Goal: Navigation & Orientation: Find specific page/section

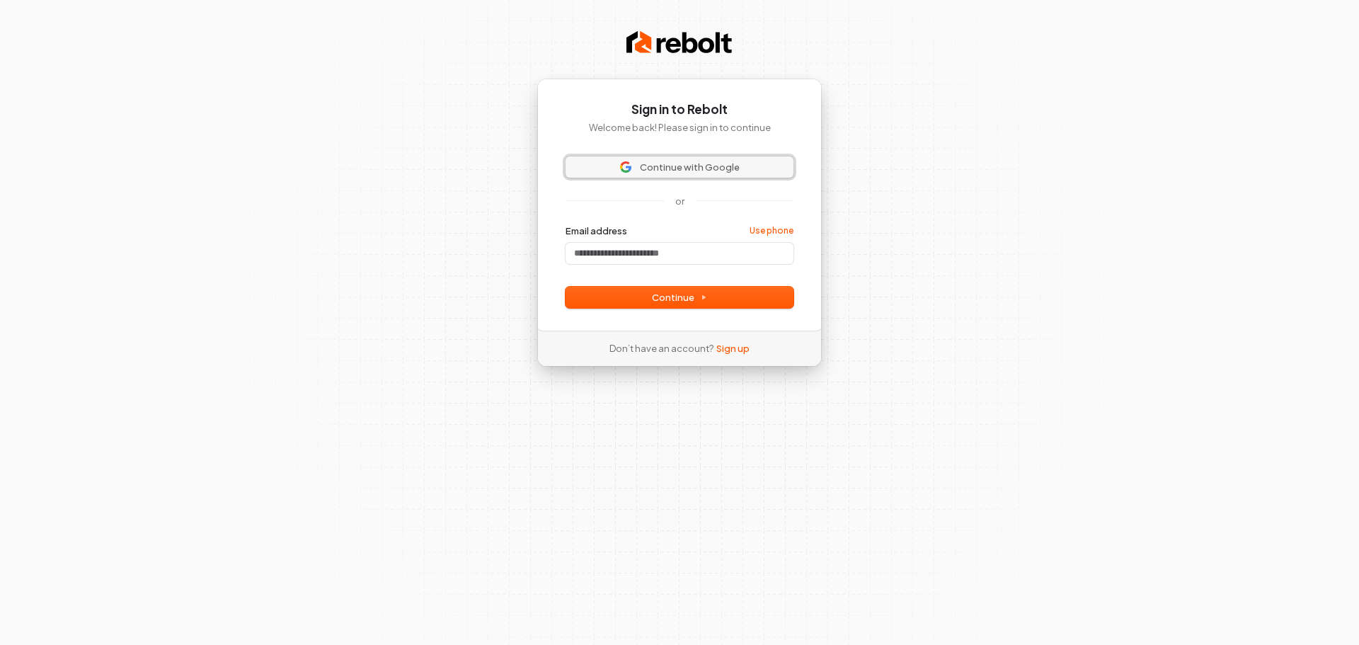
click at [642, 171] on span "Continue with Google" at bounding box center [690, 167] width 100 height 13
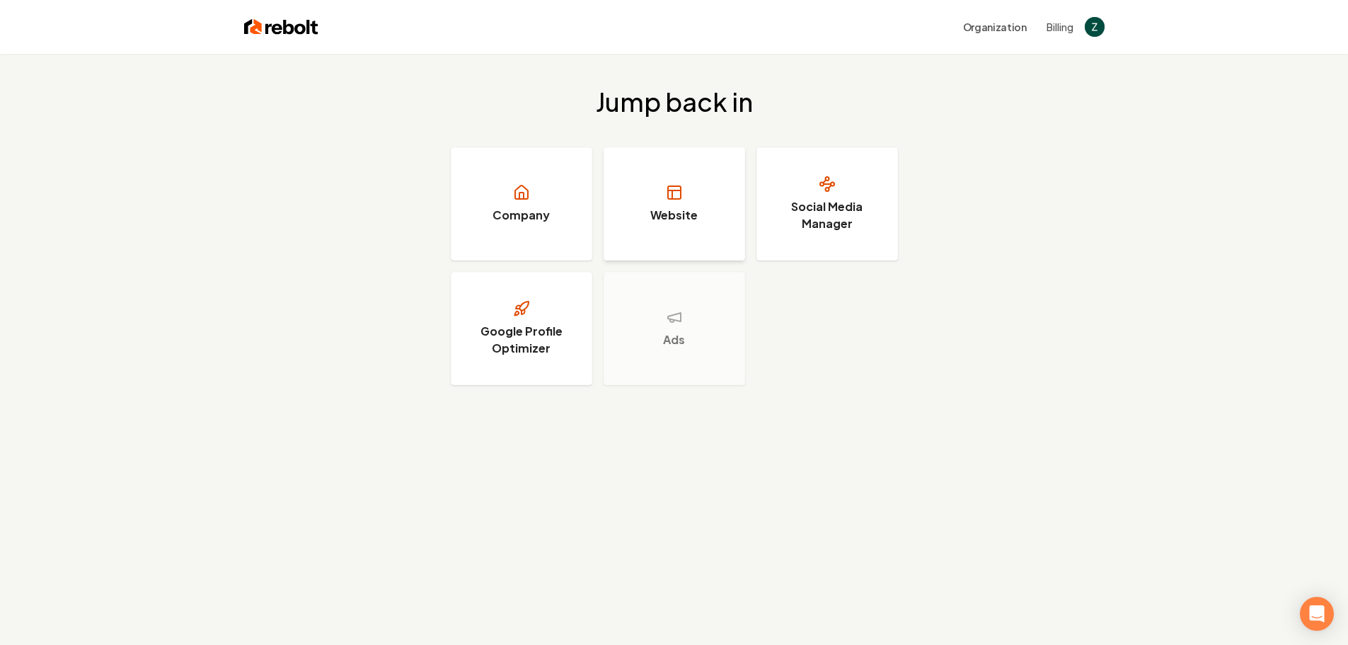
click at [694, 211] on h3 "Website" at bounding box center [673, 215] width 47 height 17
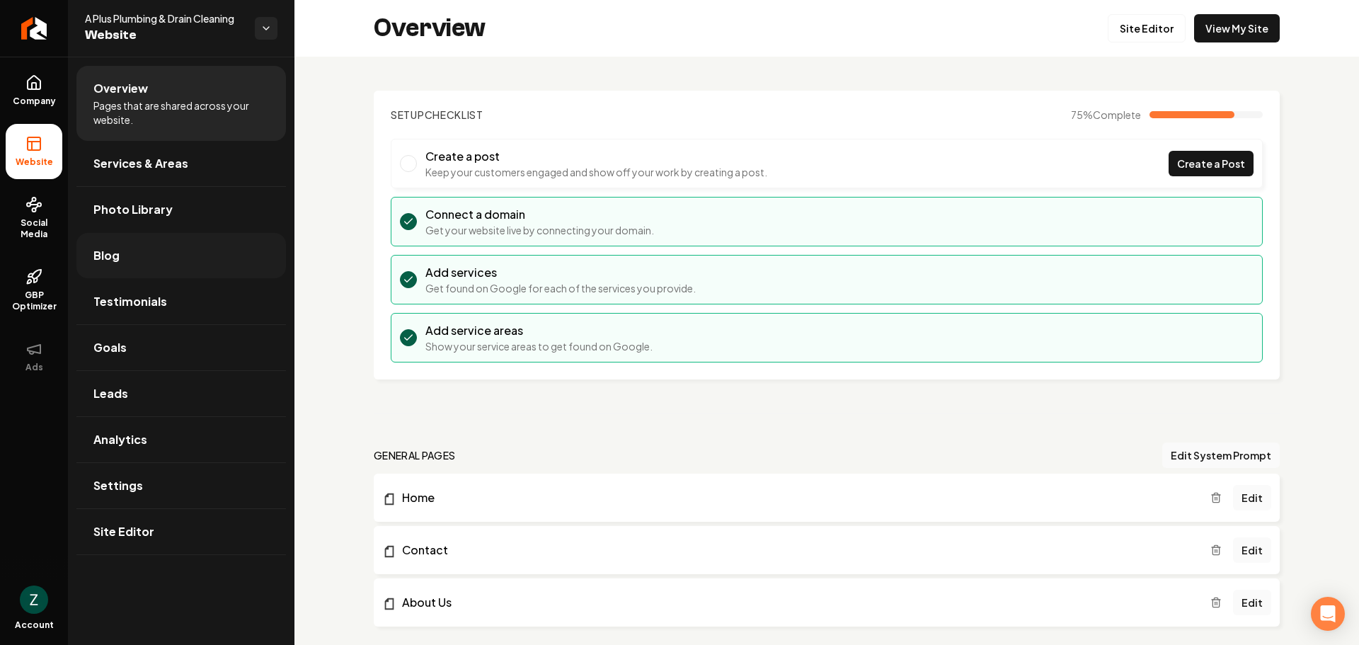
click at [156, 263] on link "Blog" at bounding box center [181, 255] width 210 height 45
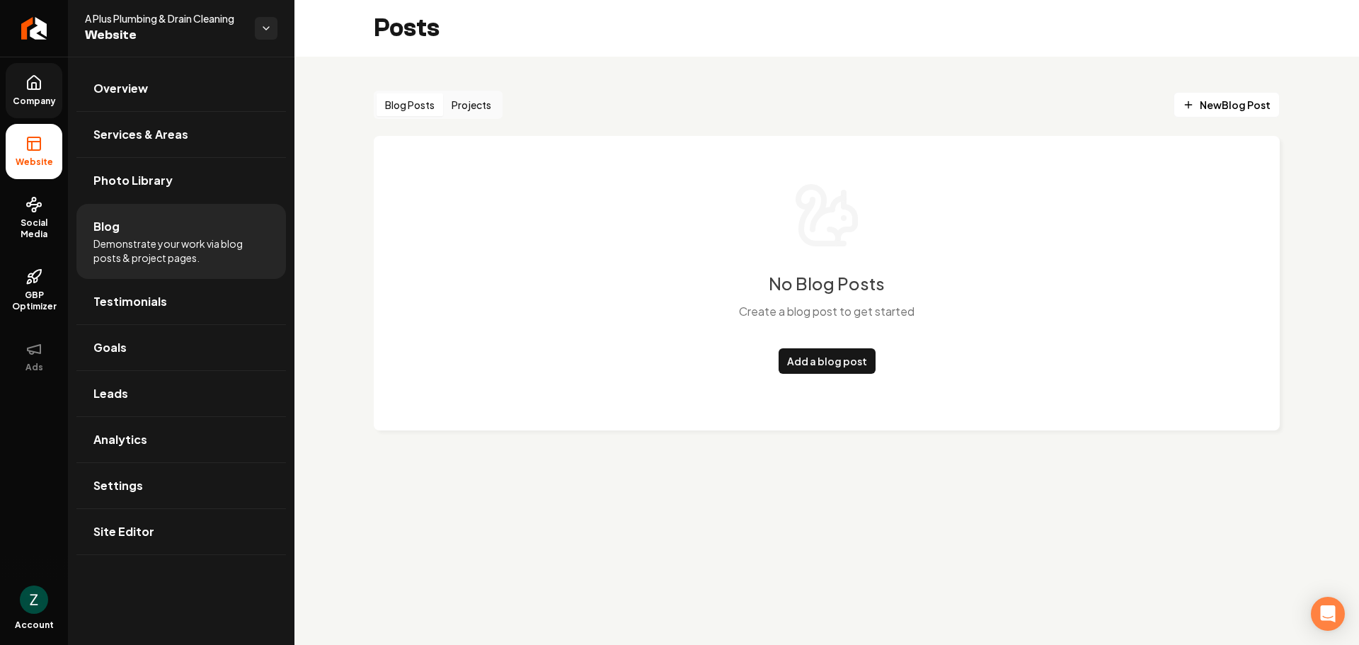
click at [34, 94] on link "Company" at bounding box center [34, 90] width 57 height 55
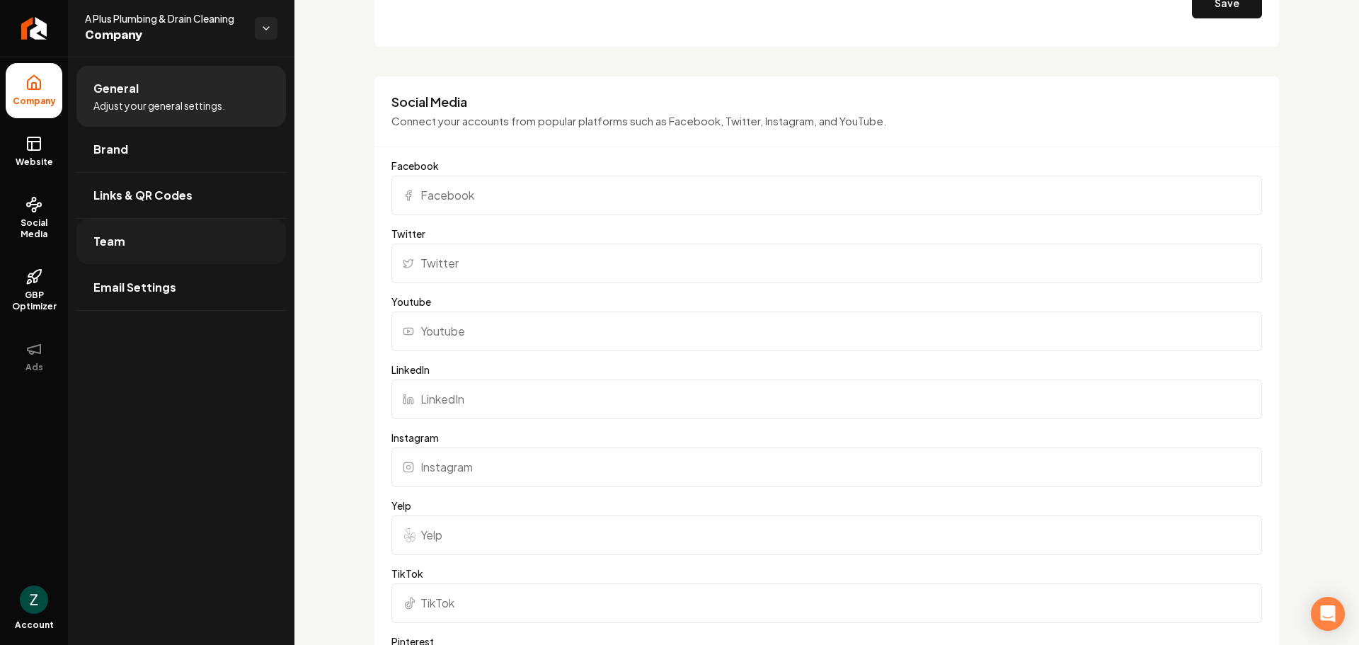
scroll to position [1699, 0]
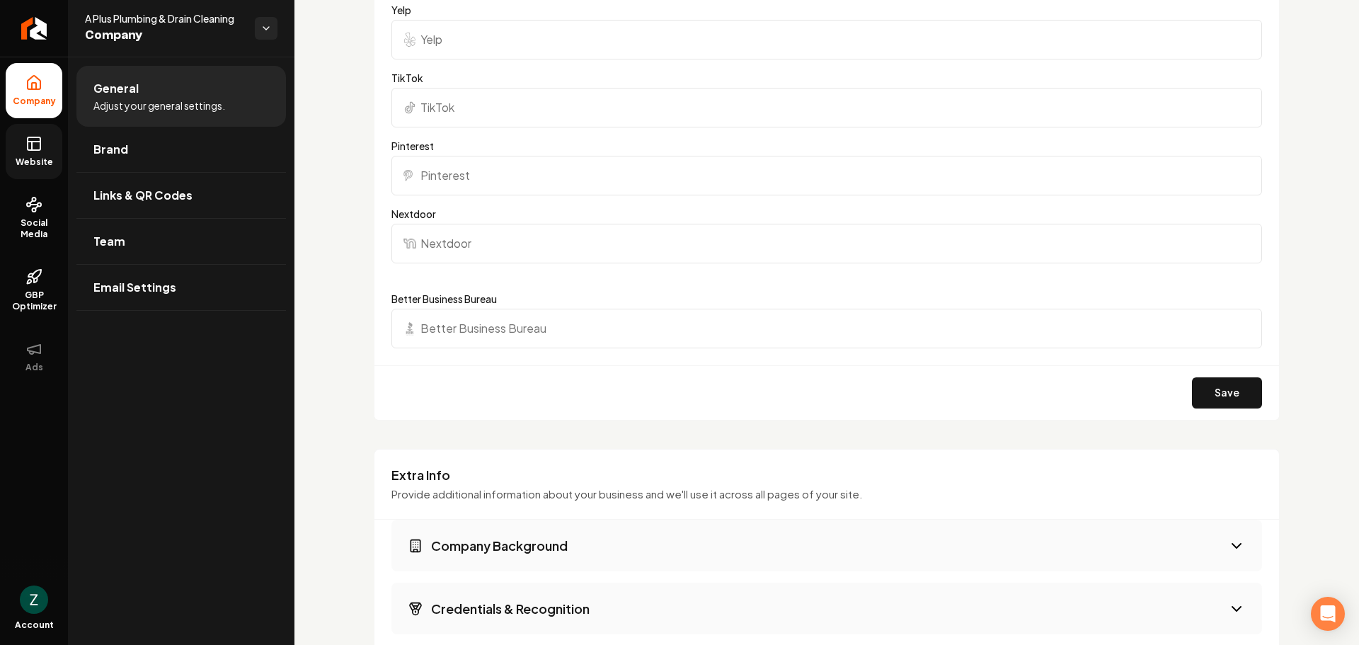
click at [33, 154] on link "Website" at bounding box center [34, 151] width 57 height 55
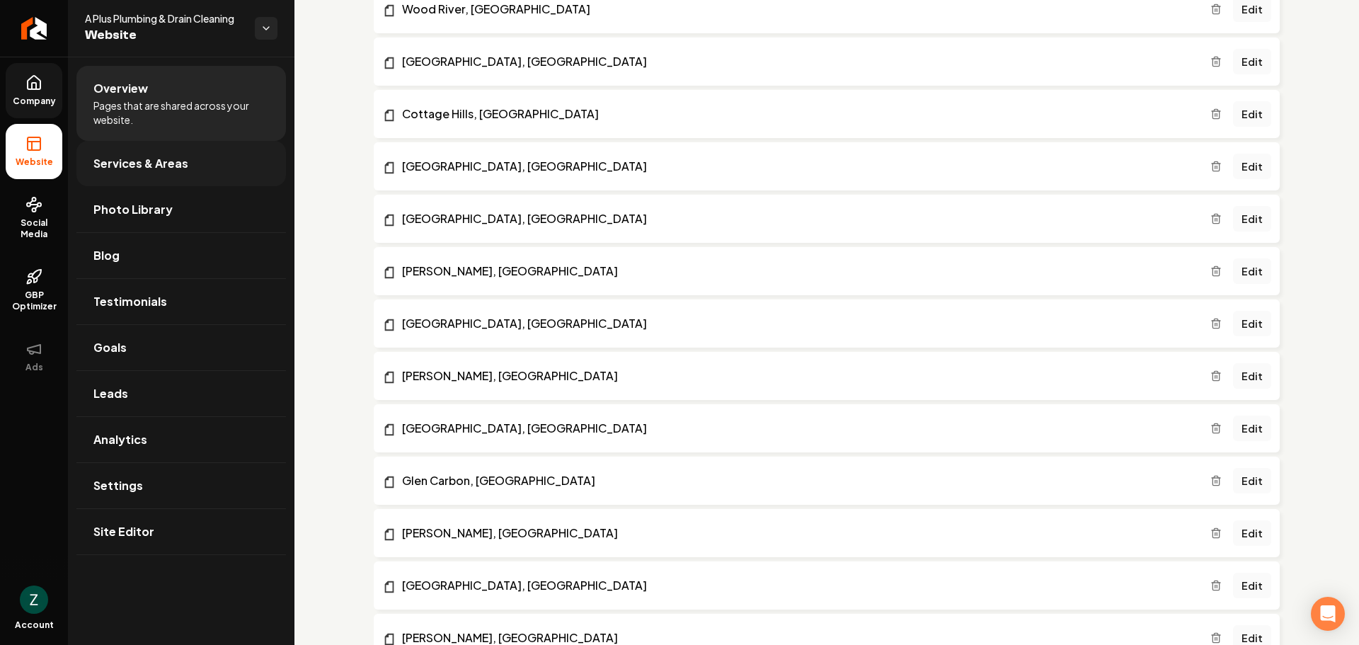
click at [170, 168] on span "Services & Areas" at bounding box center [140, 163] width 95 height 17
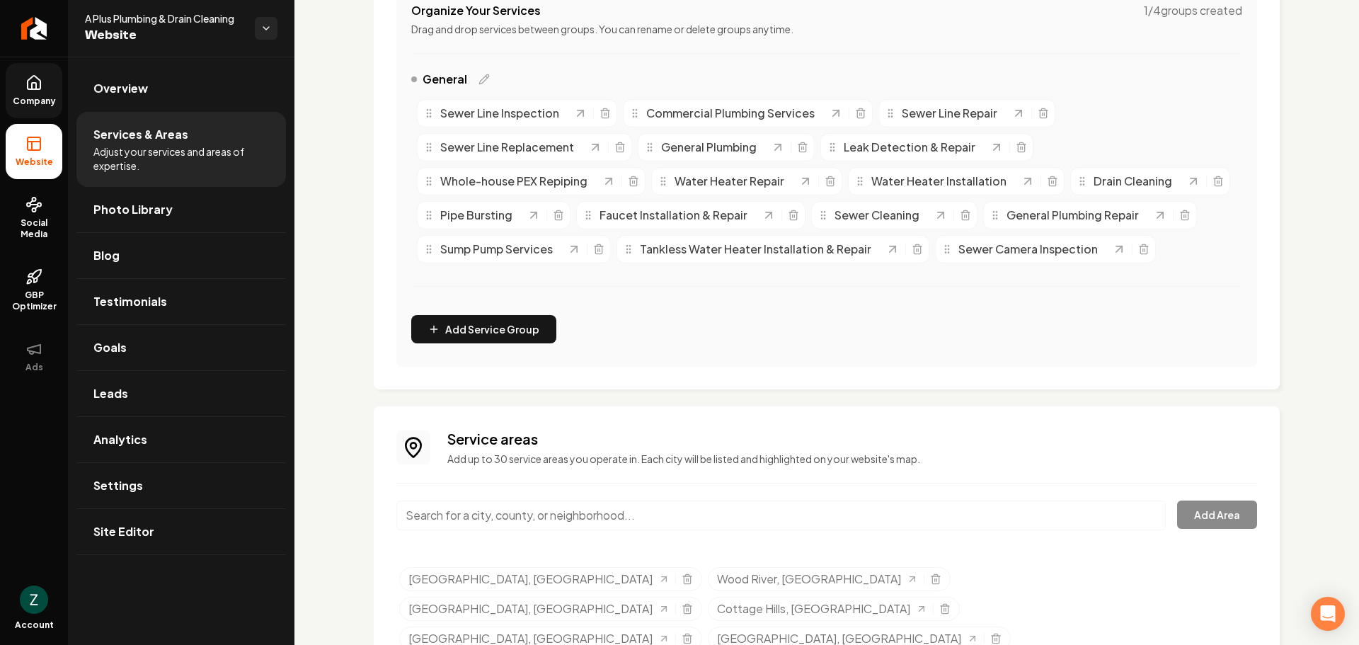
scroll to position [366, 0]
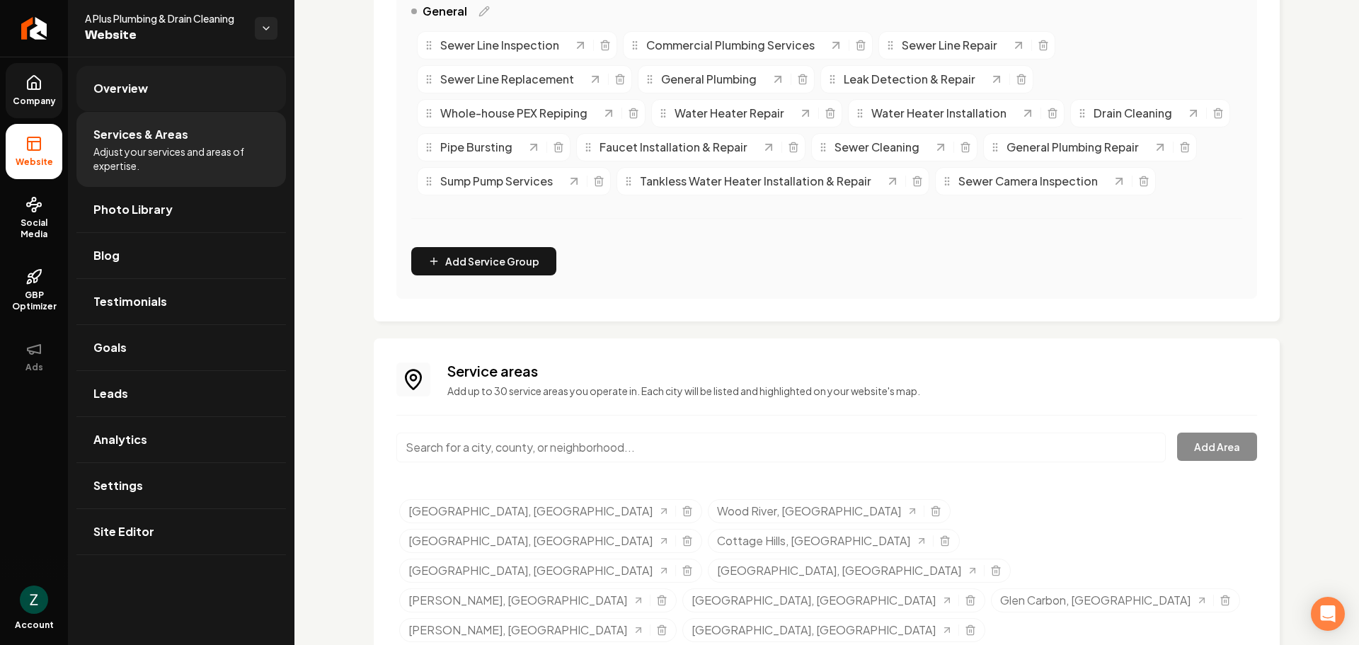
click at [149, 110] on link "Overview" at bounding box center [181, 88] width 210 height 45
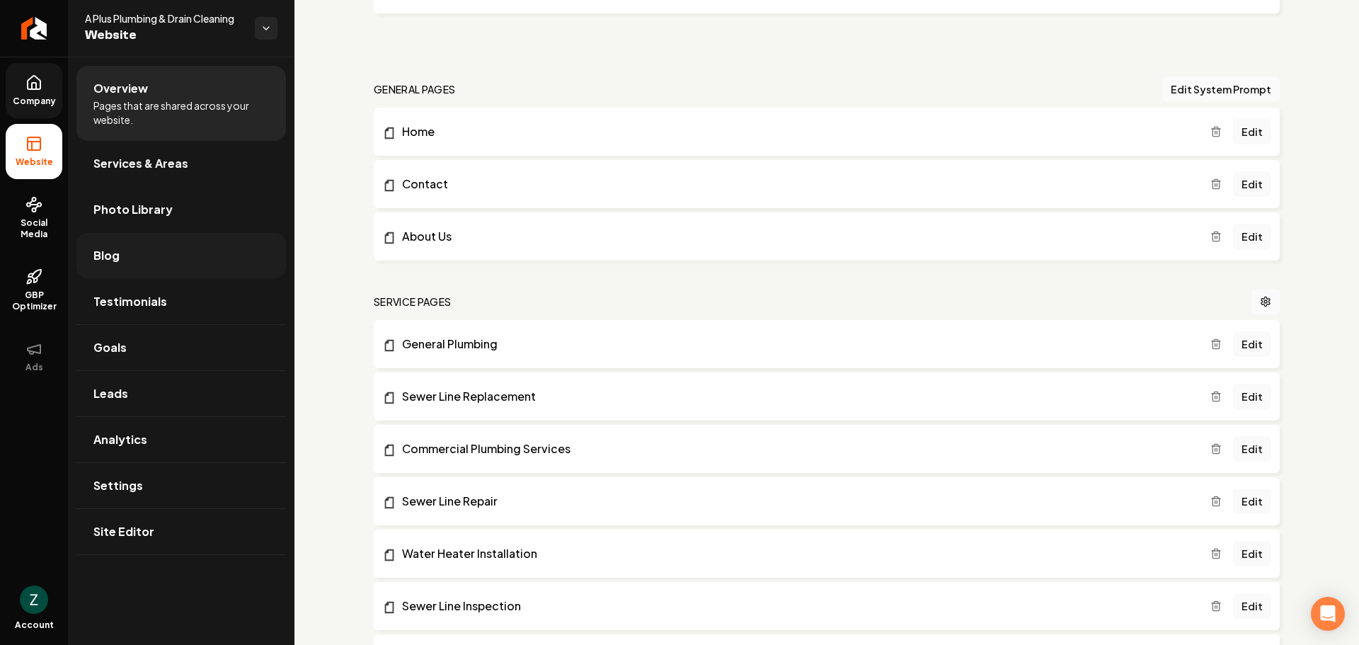
click at [125, 266] on link "Blog" at bounding box center [181, 255] width 210 height 45
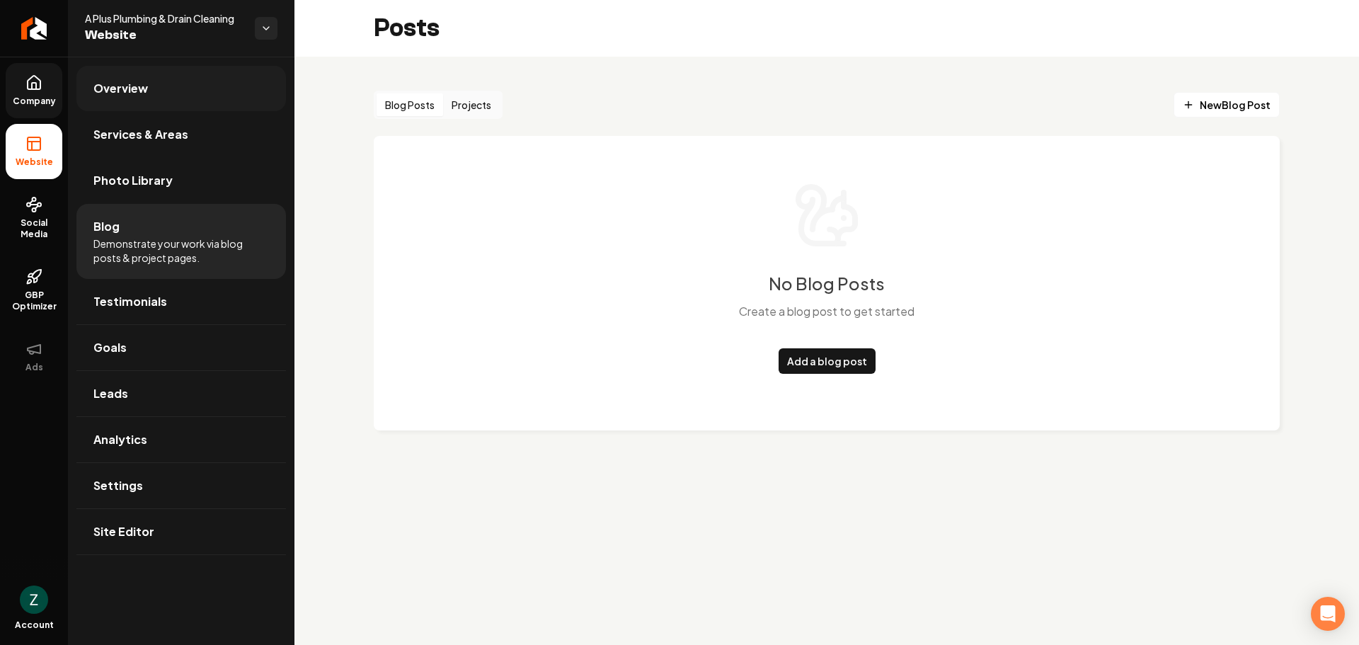
click at [131, 92] on span "Overview" at bounding box center [120, 88] width 55 height 17
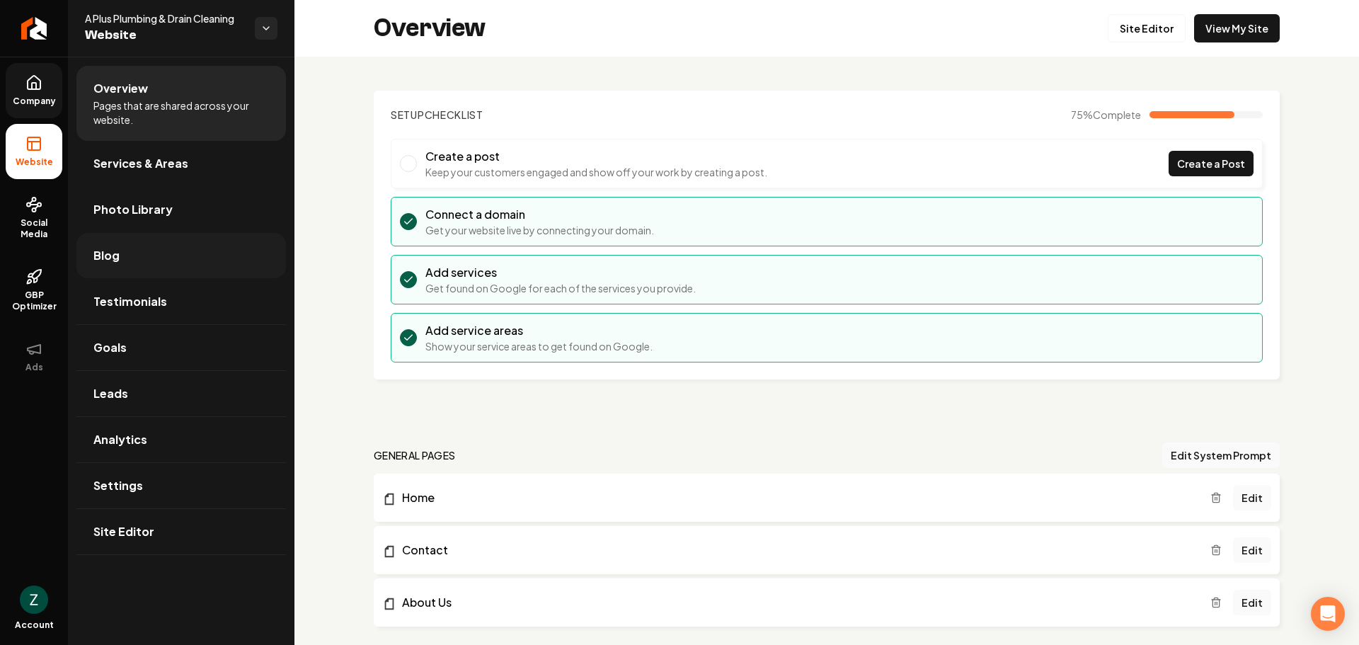
click at [126, 254] on link "Blog" at bounding box center [181, 255] width 210 height 45
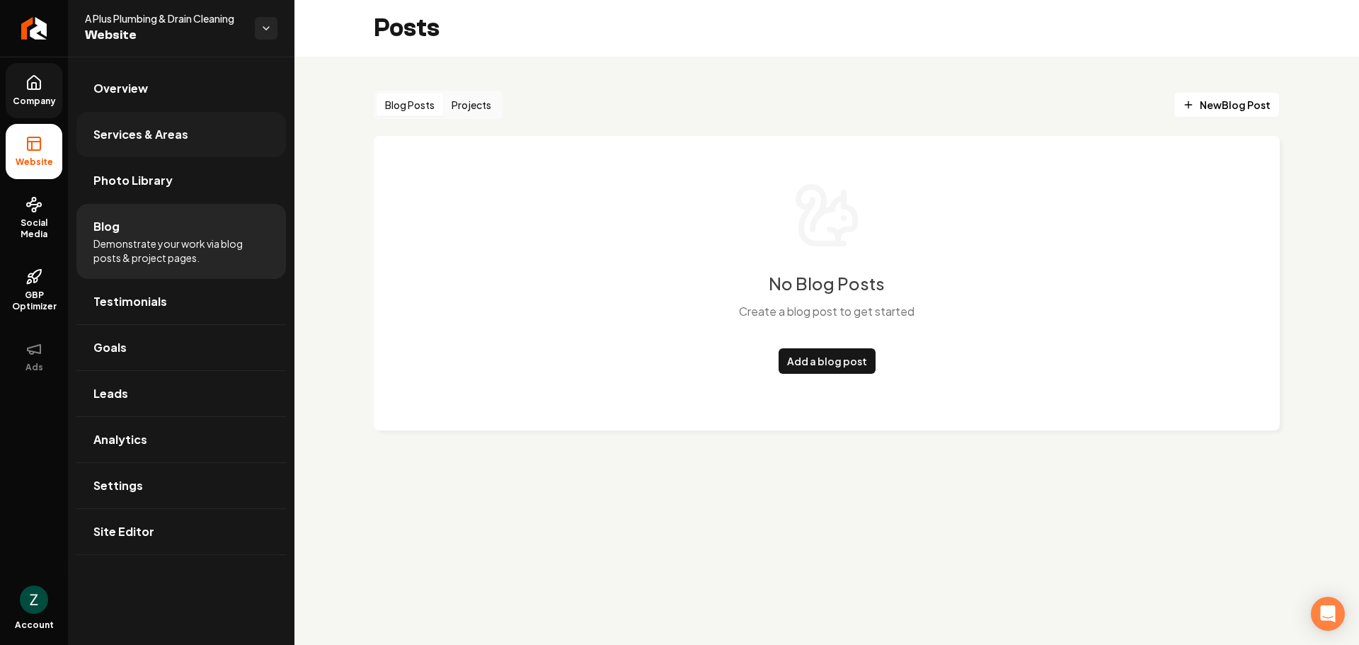
click at [164, 136] on span "Services & Areas" at bounding box center [140, 134] width 95 height 17
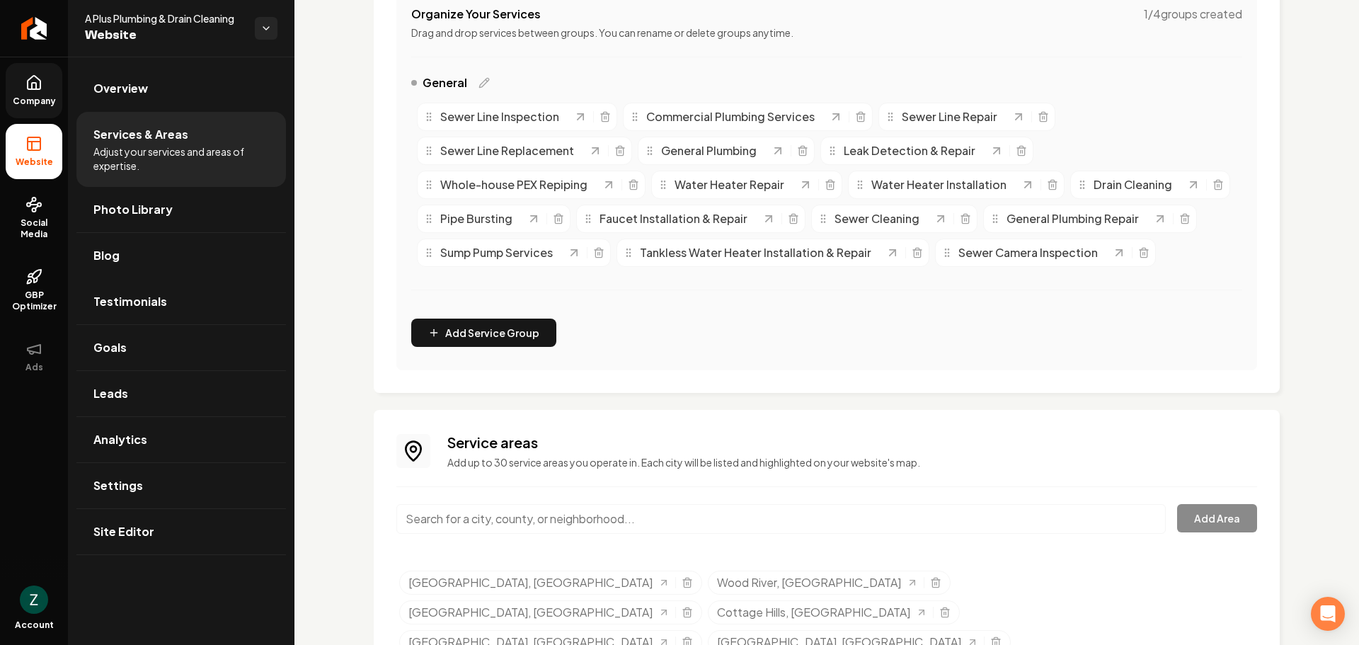
scroll to position [366, 0]
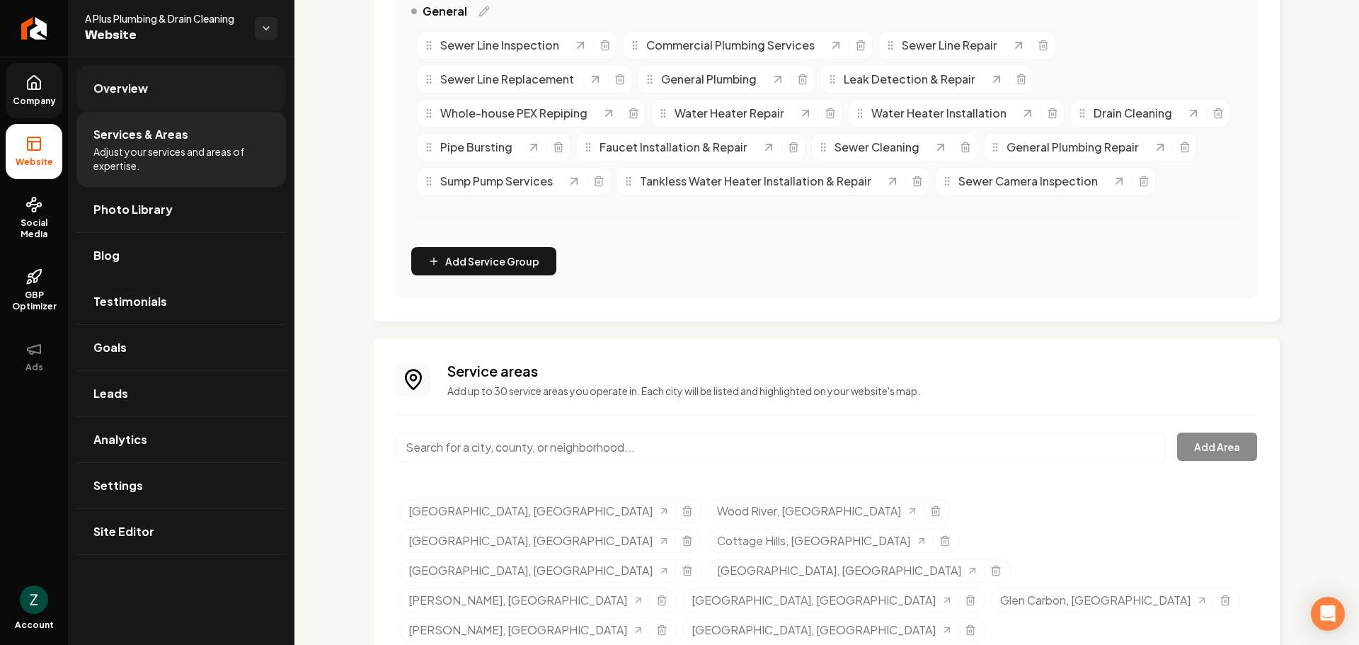
click at [133, 82] on span "Overview" at bounding box center [120, 88] width 55 height 17
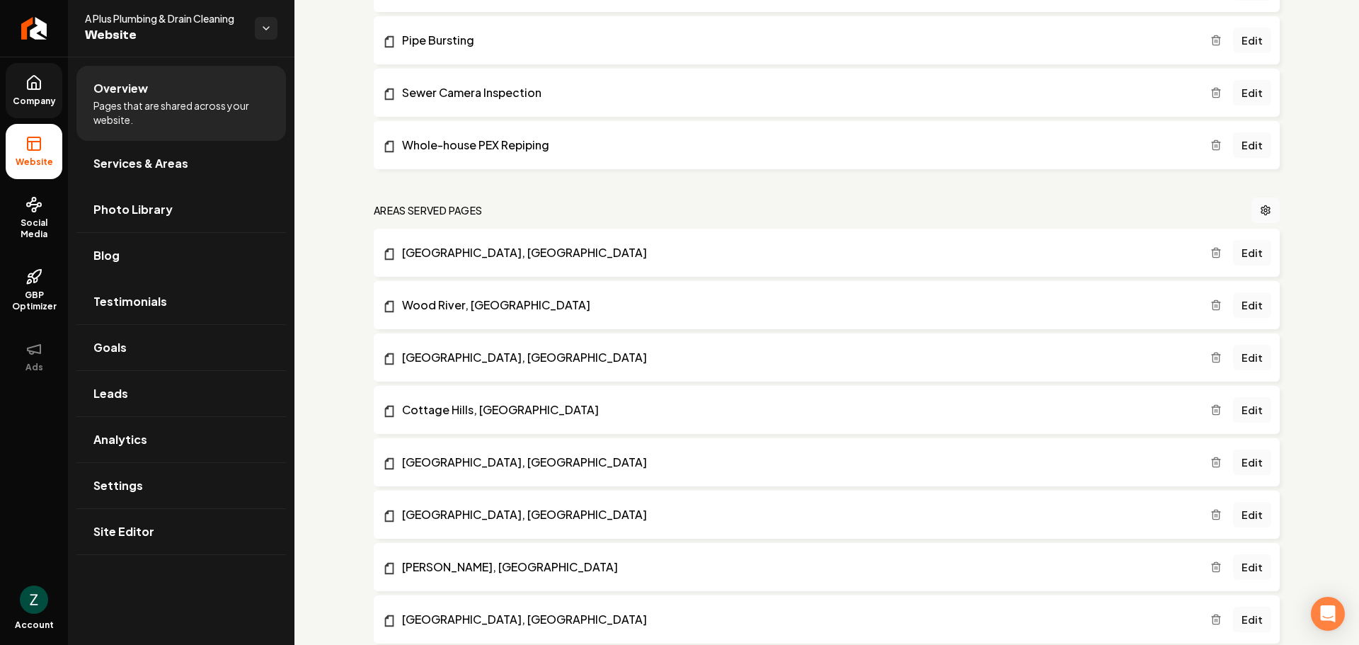
scroll to position [1486, 0]
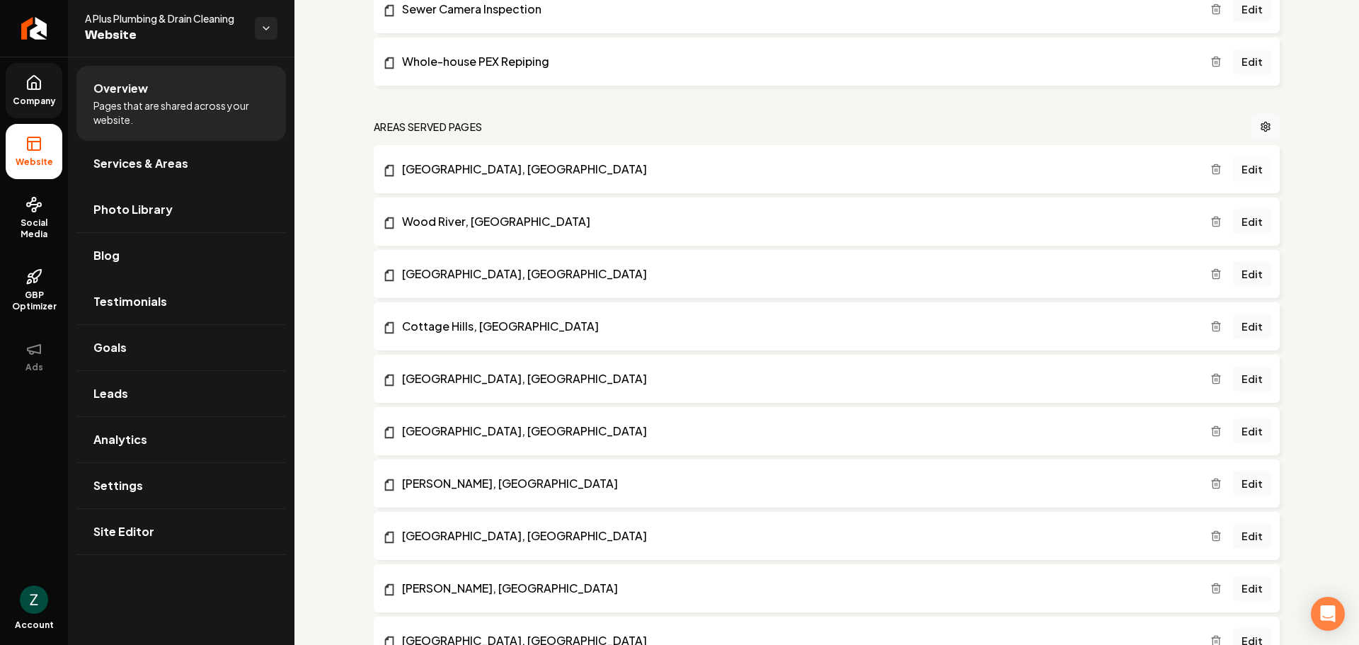
click at [1245, 171] on link "Edit" at bounding box center [1252, 168] width 38 height 25
